Goal: Transaction & Acquisition: Purchase product/service

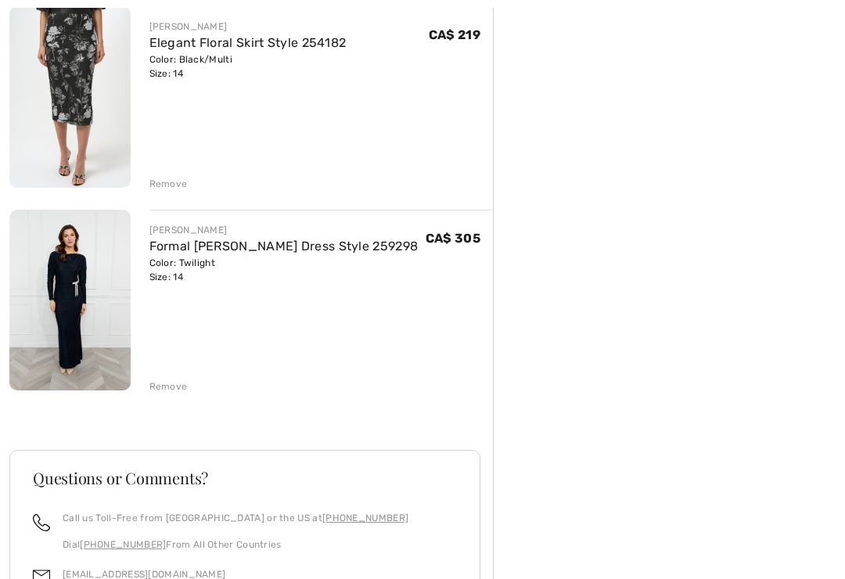
scroll to position [809, 0]
click at [179, 390] on div "Remove" at bounding box center [168, 386] width 38 height 14
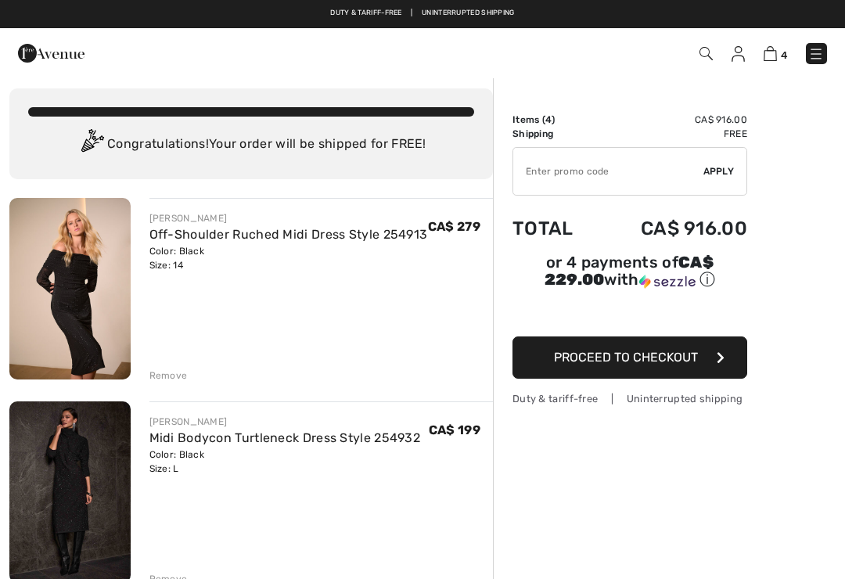
scroll to position [1, 0]
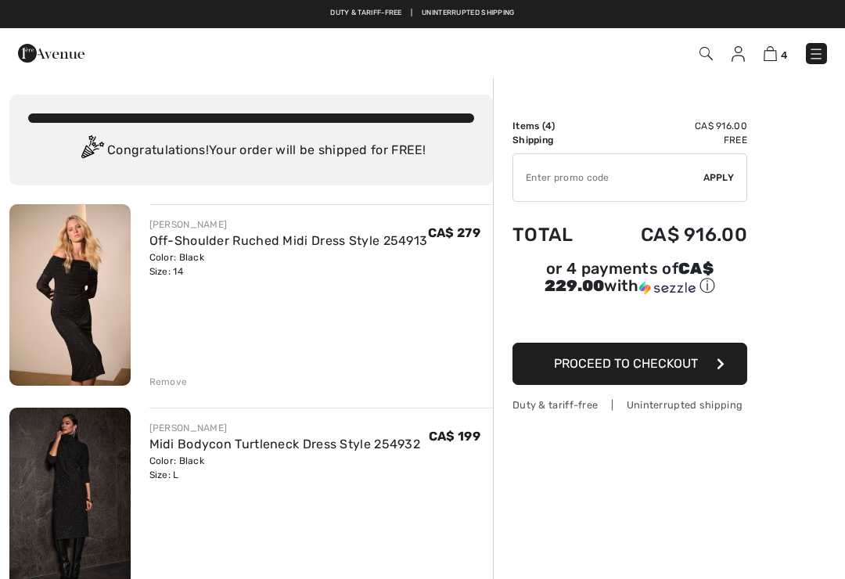
click at [175, 382] on div "Remove" at bounding box center [168, 382] width 38 height 14
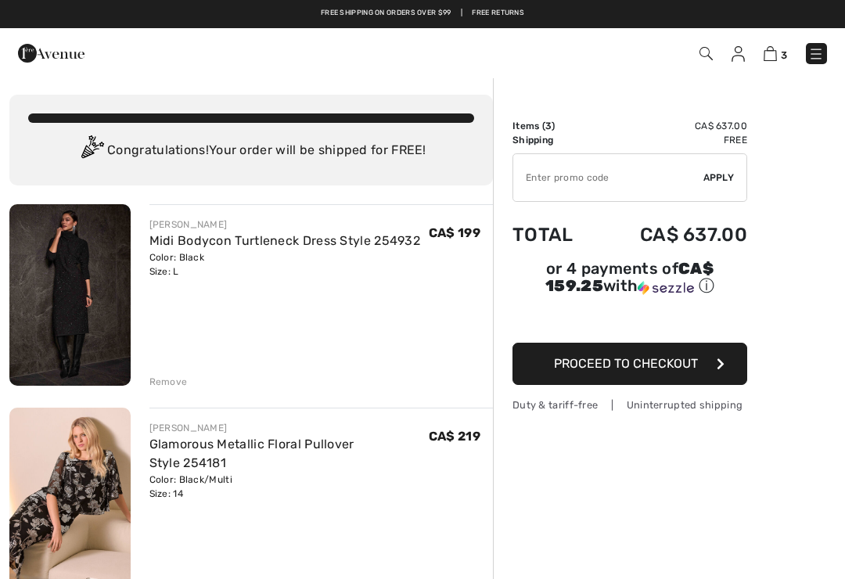
click at [176, 381] on div "Remove" at bounding box center [168, 382] width 38 height 14
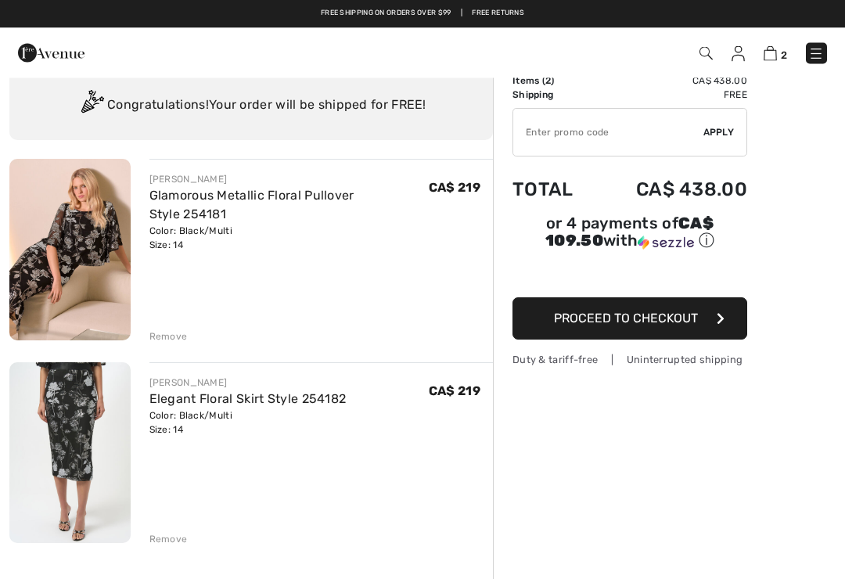
scroll to position [17, 0]
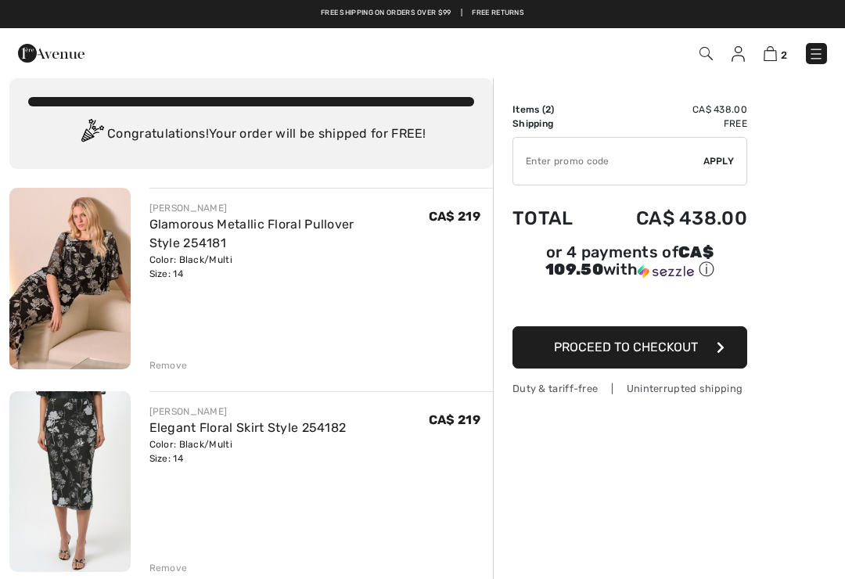
click at [330, 423] on link "Elegant Floral Skirt Style 254182" at bounding box center [247, 427] width 197 height 15
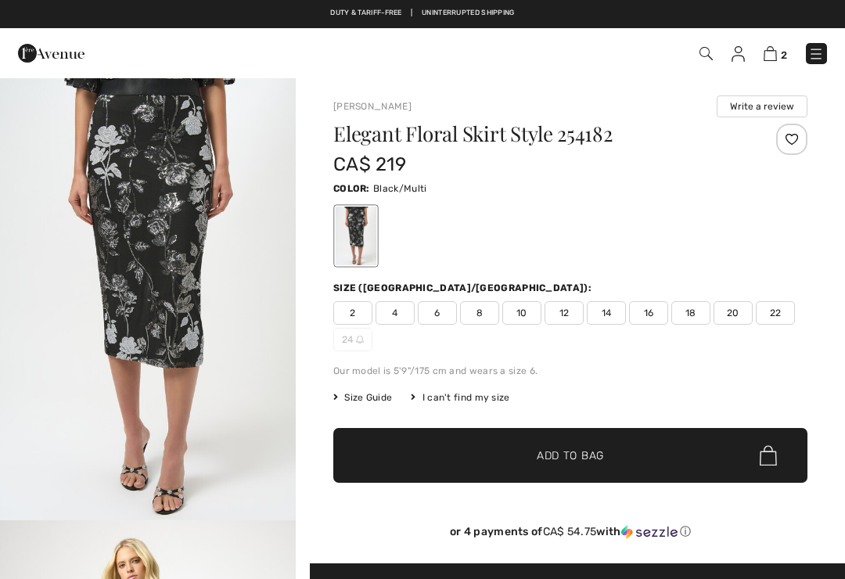
checkbox input "true"
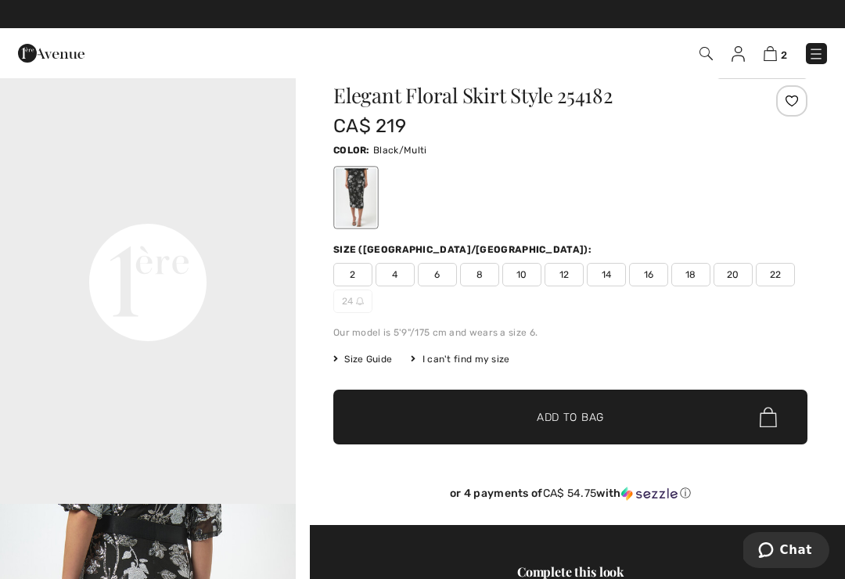
scroll to position [38, 0]
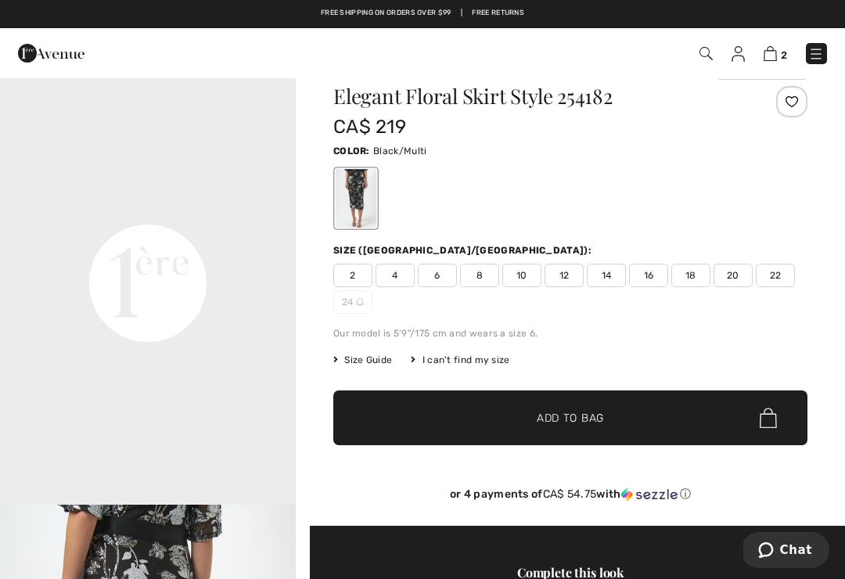
click at [496, 360] on div "I can't find my size" at bounding box center [460, 360] width 99 height 14
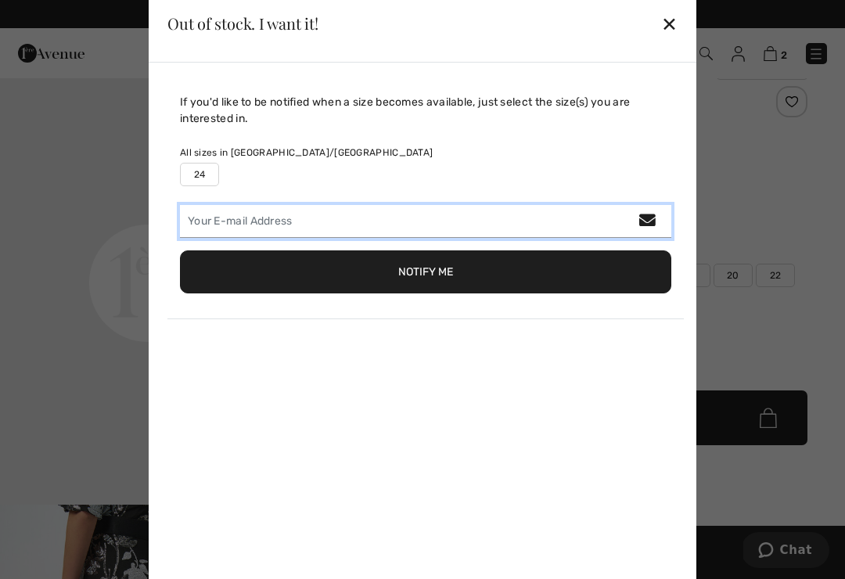
click at [646, 222] on input "email" at bounding box center [425, 221] width 491 height 33
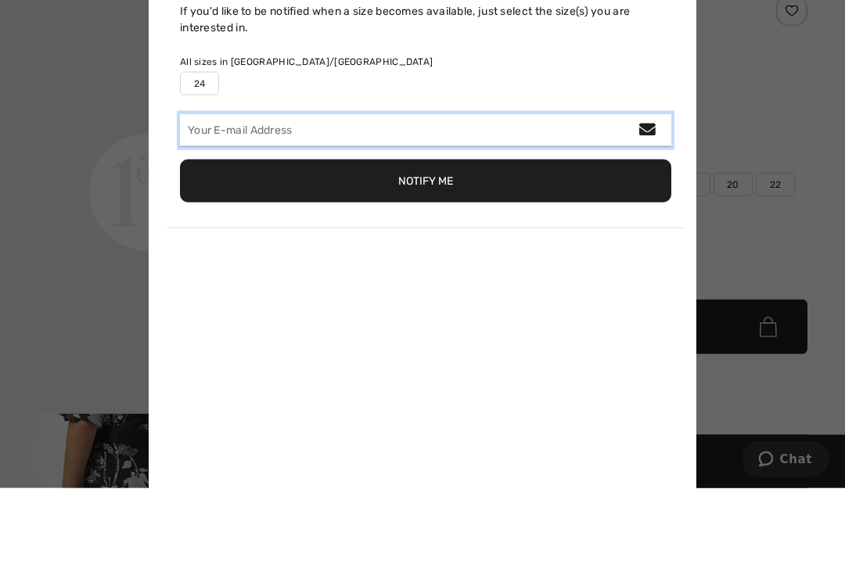
scroll to position [0, 0]
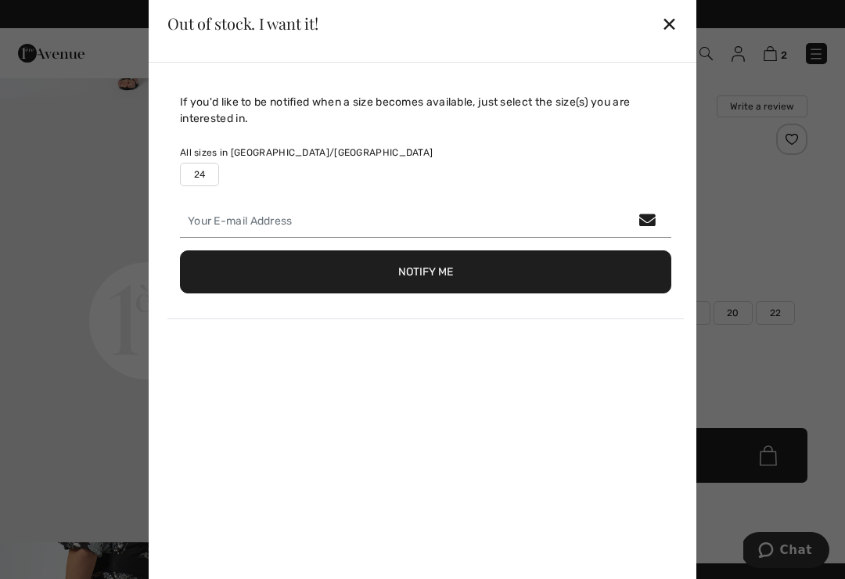
click at [667, 13] on div "✕" at bounding box center [669, 23] width 16 height 33
